Goal: Check status: Check status

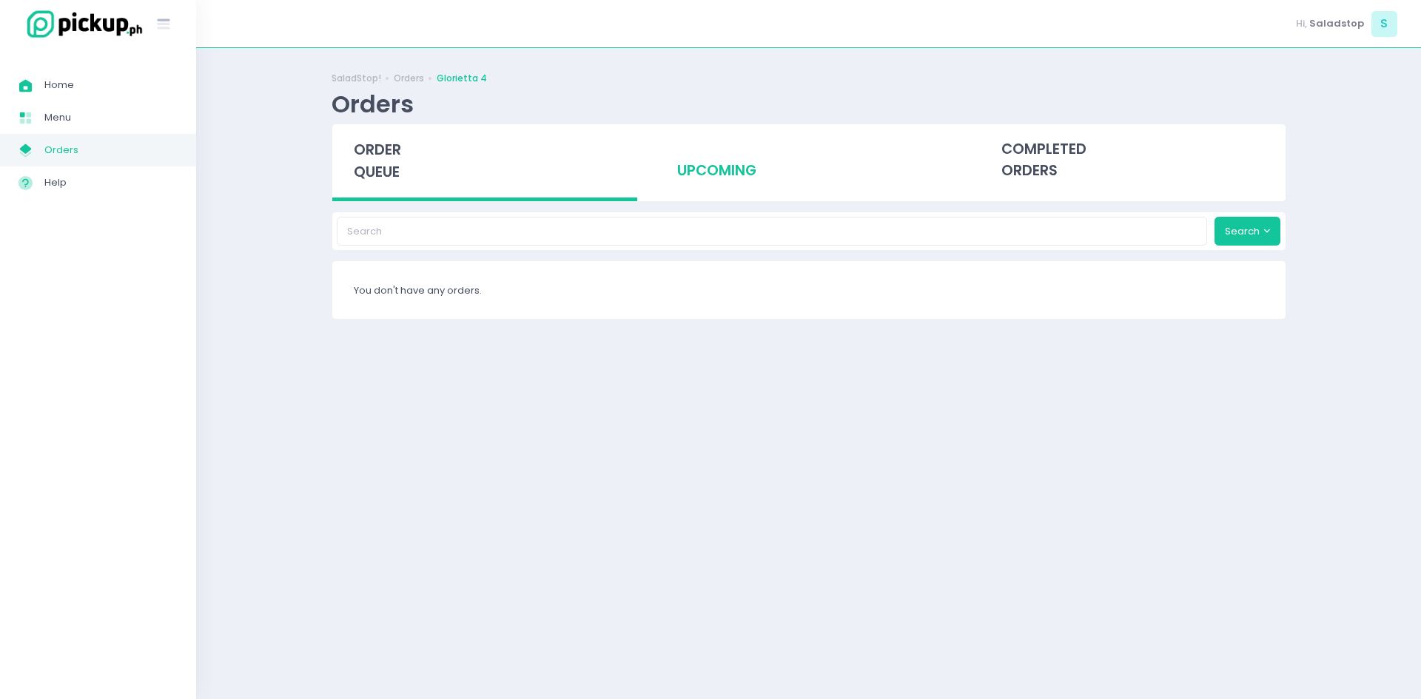
click at [726, 178] on div "upcoming" at bounding box center [809, 160] width 306 height 73
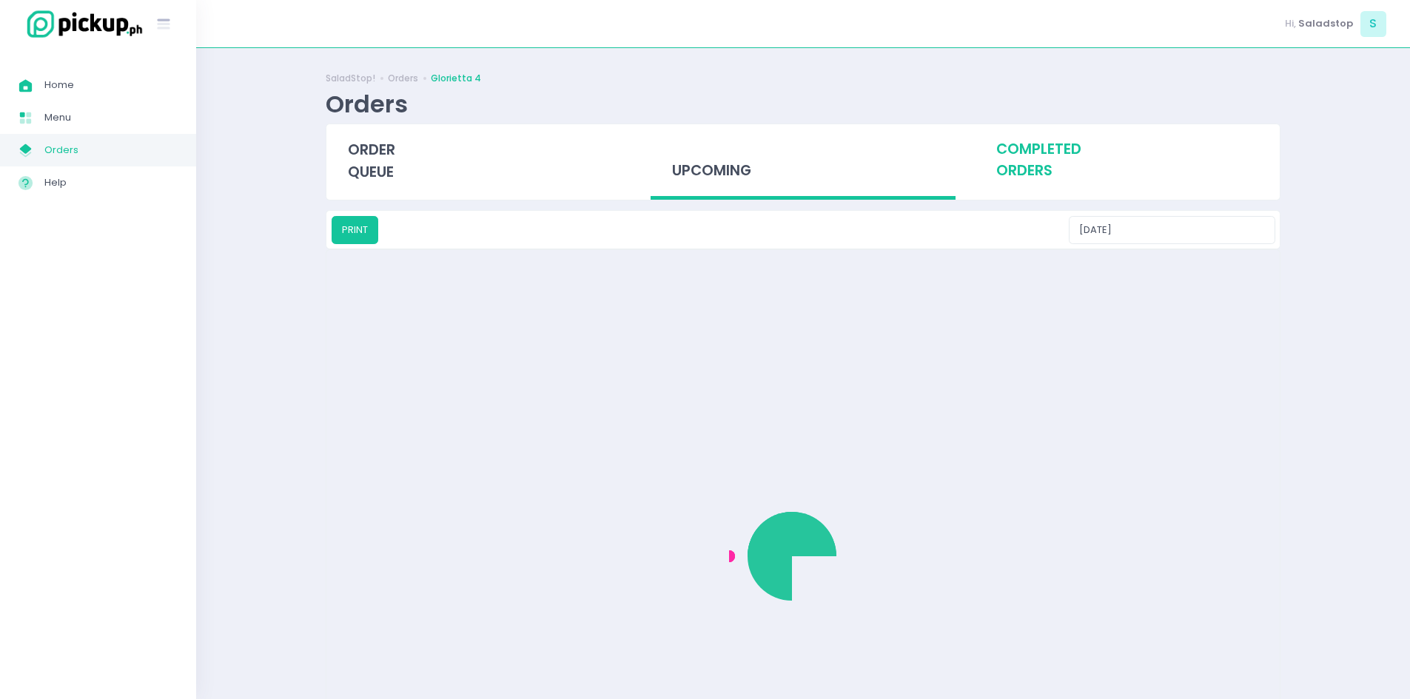
click at [1057, 192] on div "completed orders" at bounding box center [1127, 160] width 306 height 73
click at [1043, 178] on div "completed orders" at bounding box center [1127, 160] width 306 height 73
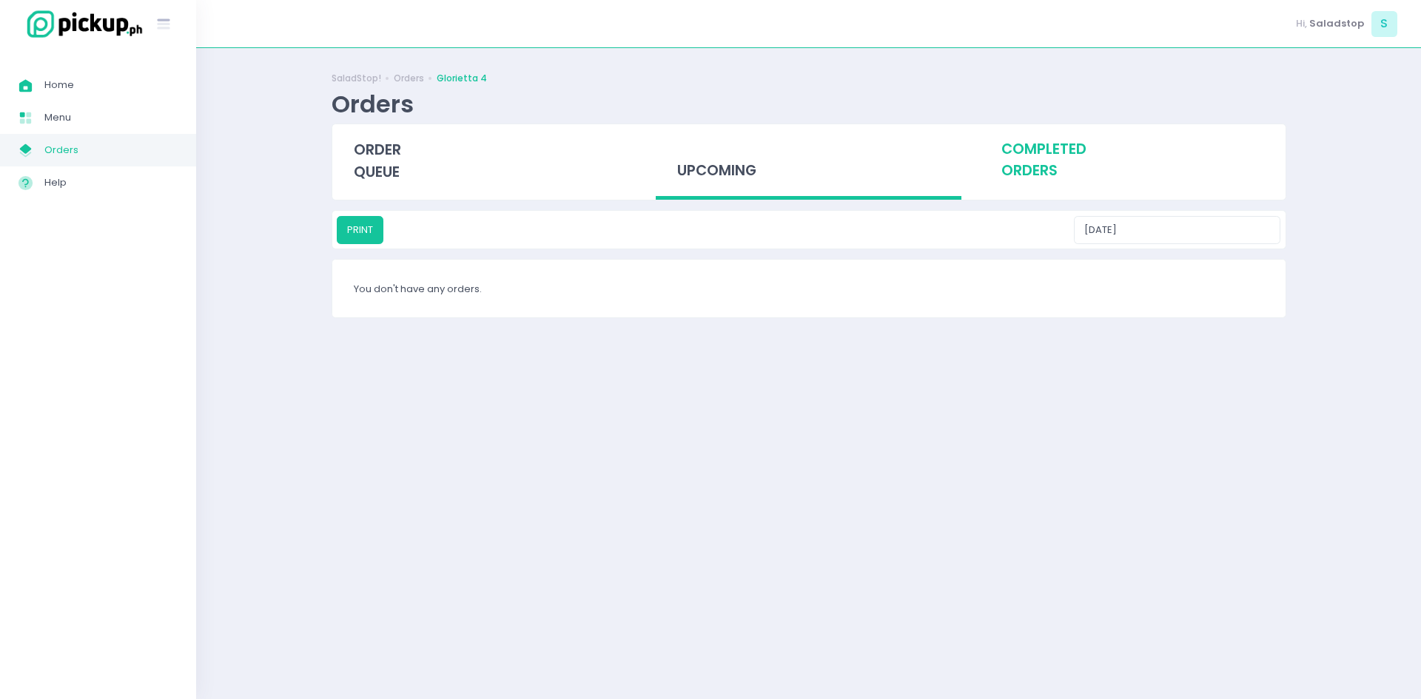
click at [1043, 178] on div "completed orders" at bounding box center [1133, 160] width 306 height 73
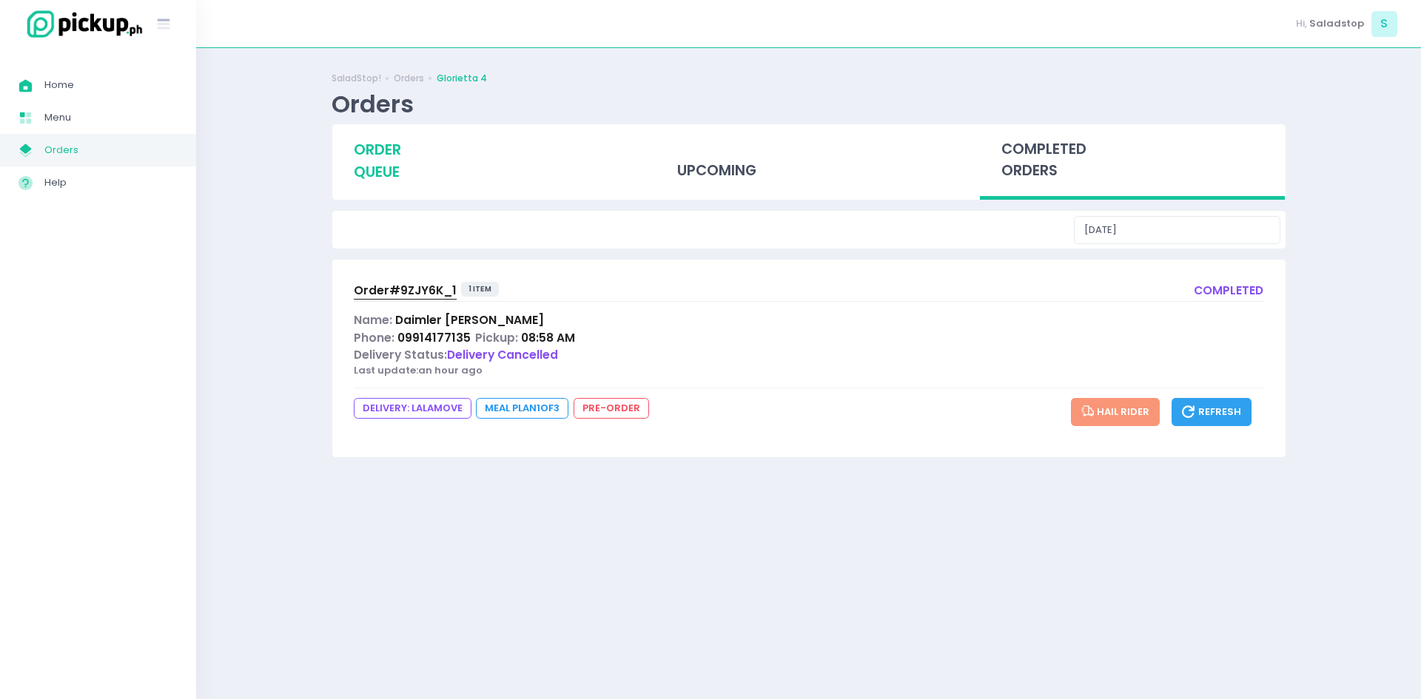
click at [375, 174] on span "order queue" at bounding box center [377, 161] width 47 height 42
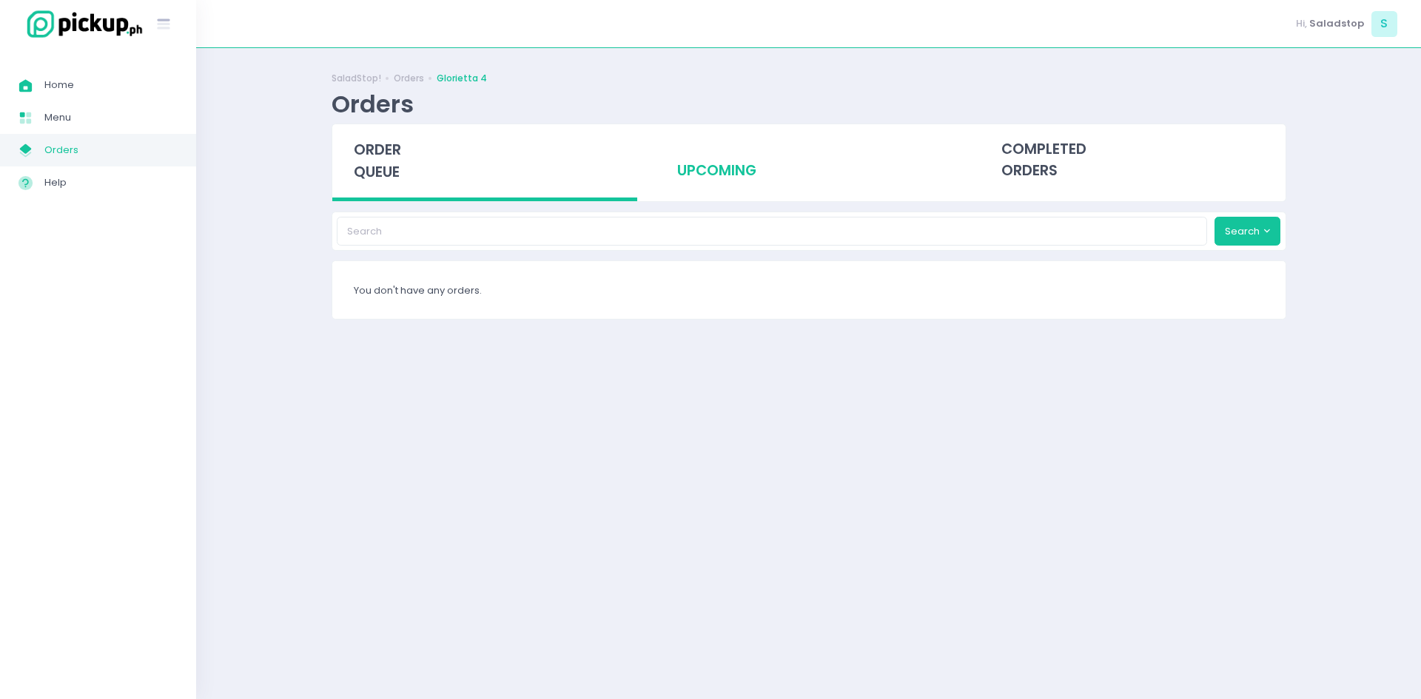
click at [736, 177] on div "upcoming" at bounding box center [809, 160] width 306 height 73
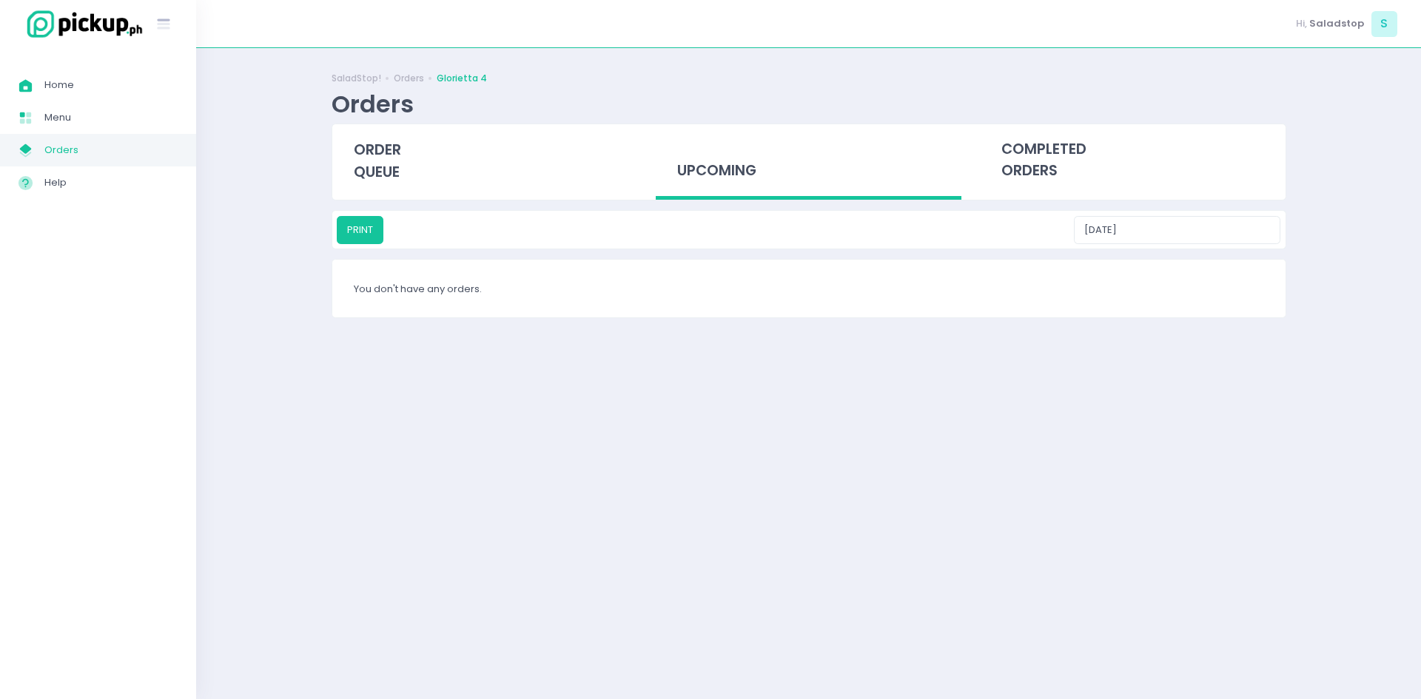
click at [87, 152] on span "Orders" at bounding box center [110, 150] width 133 height 19
